Goal: Task Accomplishment & Management: Use online tool/utility

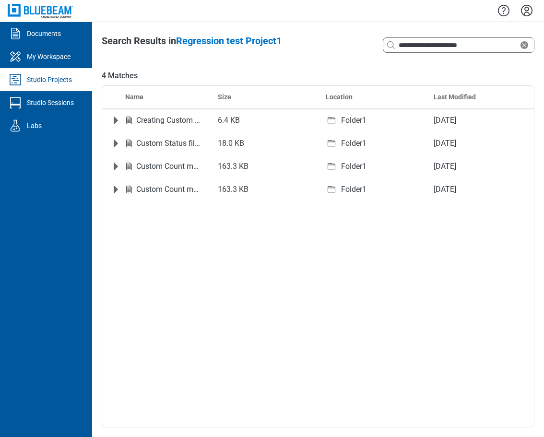
click at [48, 77] on div "Studio Projects" at bounding box center [49, 80] width 45 height 10
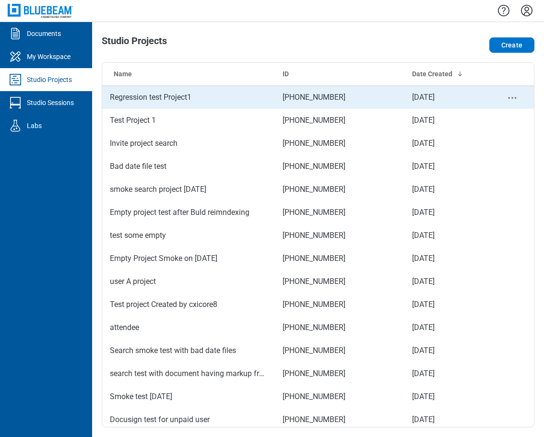
click at [138, 96] on td "Regression test Project1" at bounding box center [188, 97] width 173 height 23
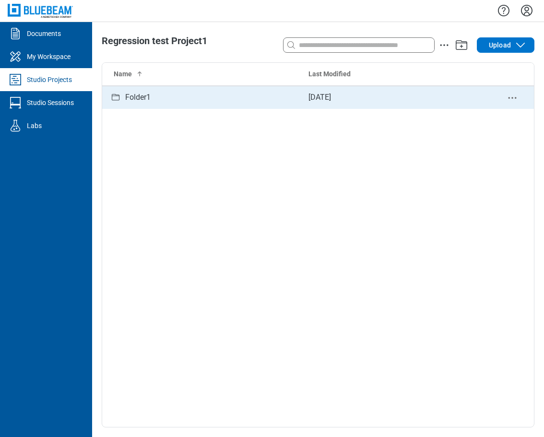
click at [154, 96] on div "Folder1" at bounding box center [201, 98] width 183 height 12
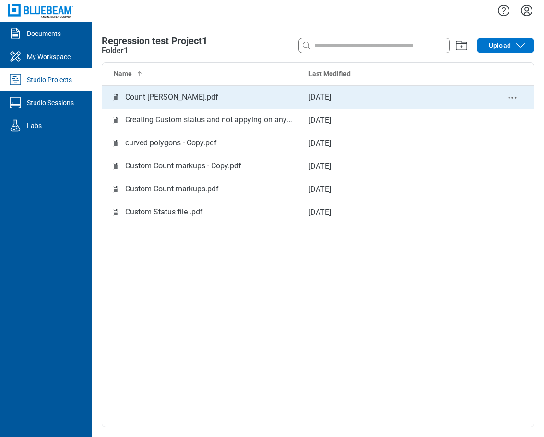
click at [162, 97] on div "Count [PERSON_NAME].pdf" at bounding box center [171, 98] width 93 height 12
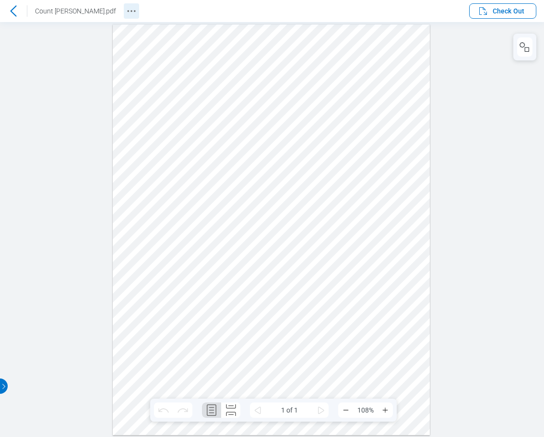
click at [132, 10] on icon "Revision History" at bounding box center [132, 11] width 12 height 12
